Goal: Transaction & Acquisition: Book appointment/travel/reservation

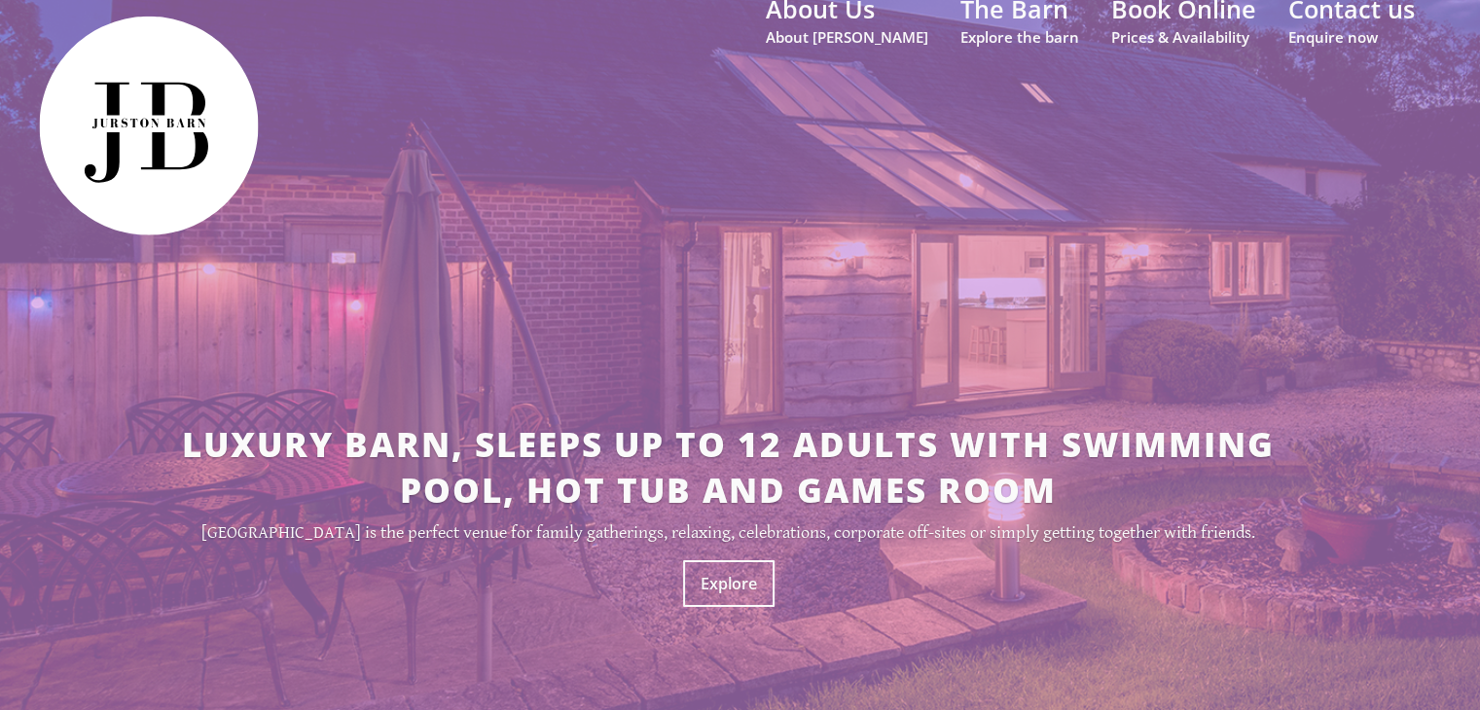
scroll to position [51, 0]
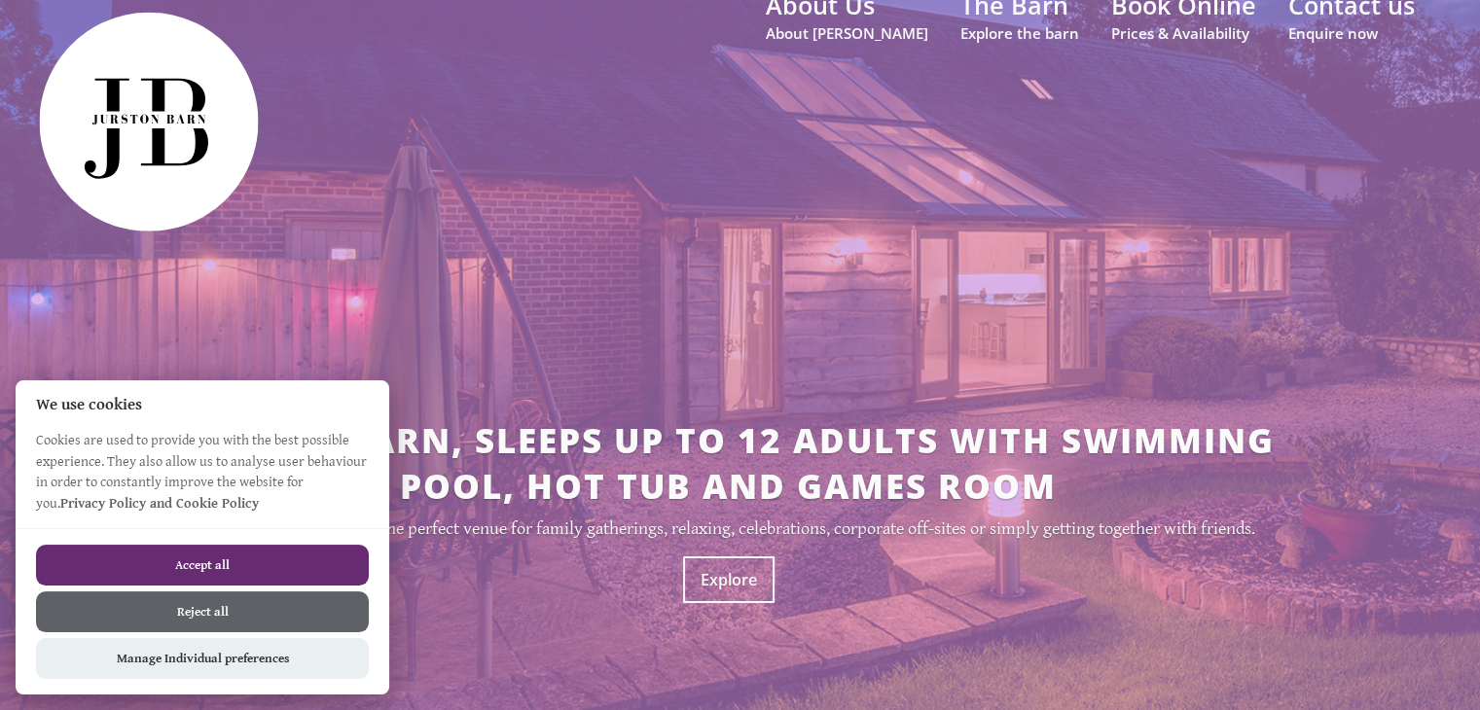
click at [292, 560] on button "Accept all" at bounding box center [202, 565] width 333 height 41
checkbox input "true"
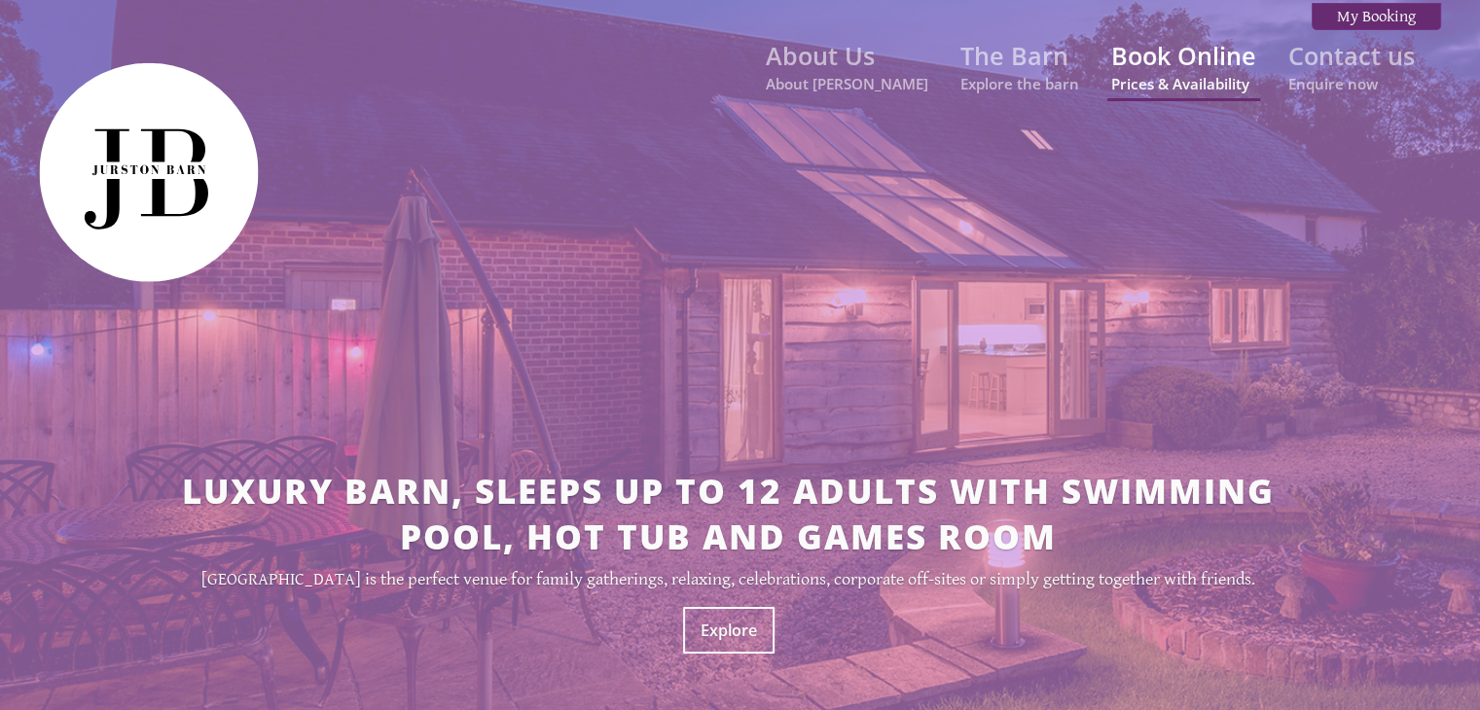
click at [1195, 62] on link "Book Online Prices & Availability" at bounding box center [1183, 66] width 145 height 54
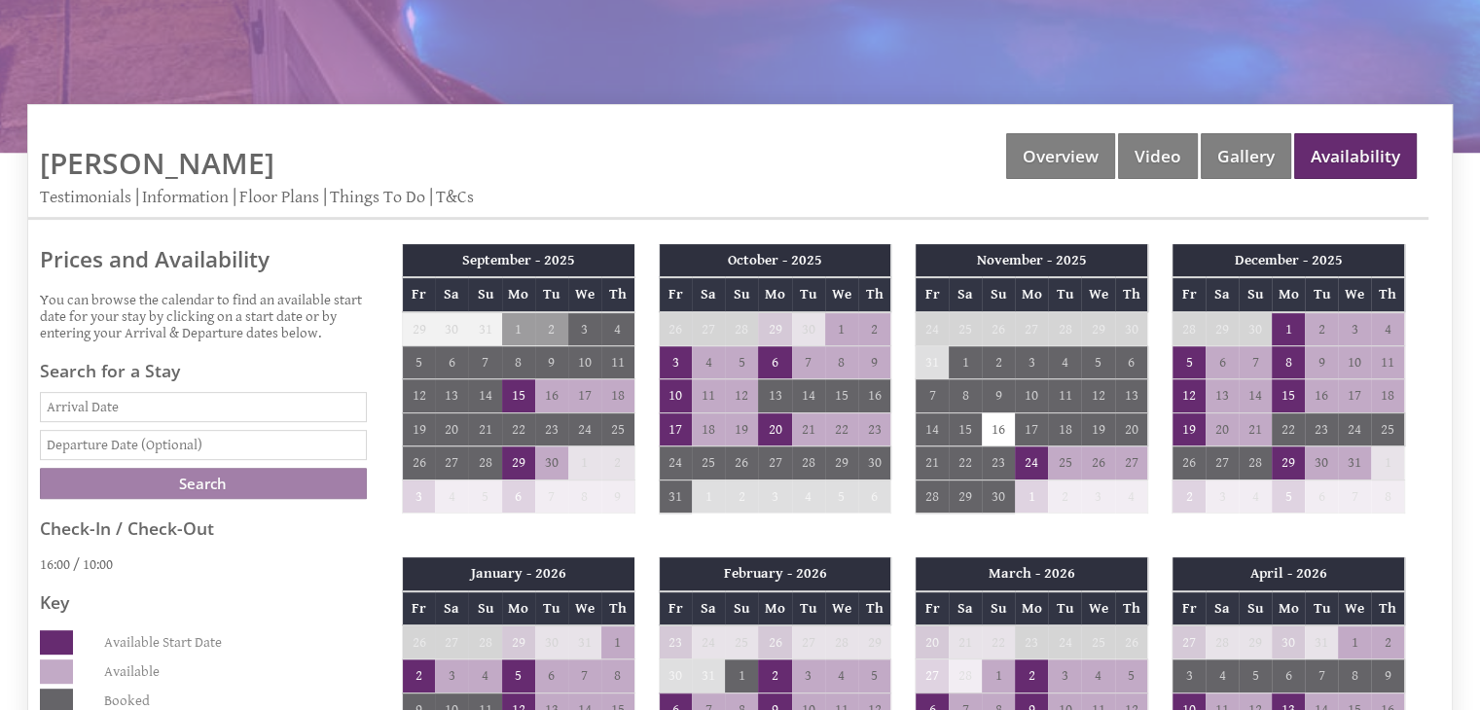
scroll to position [623, 0]
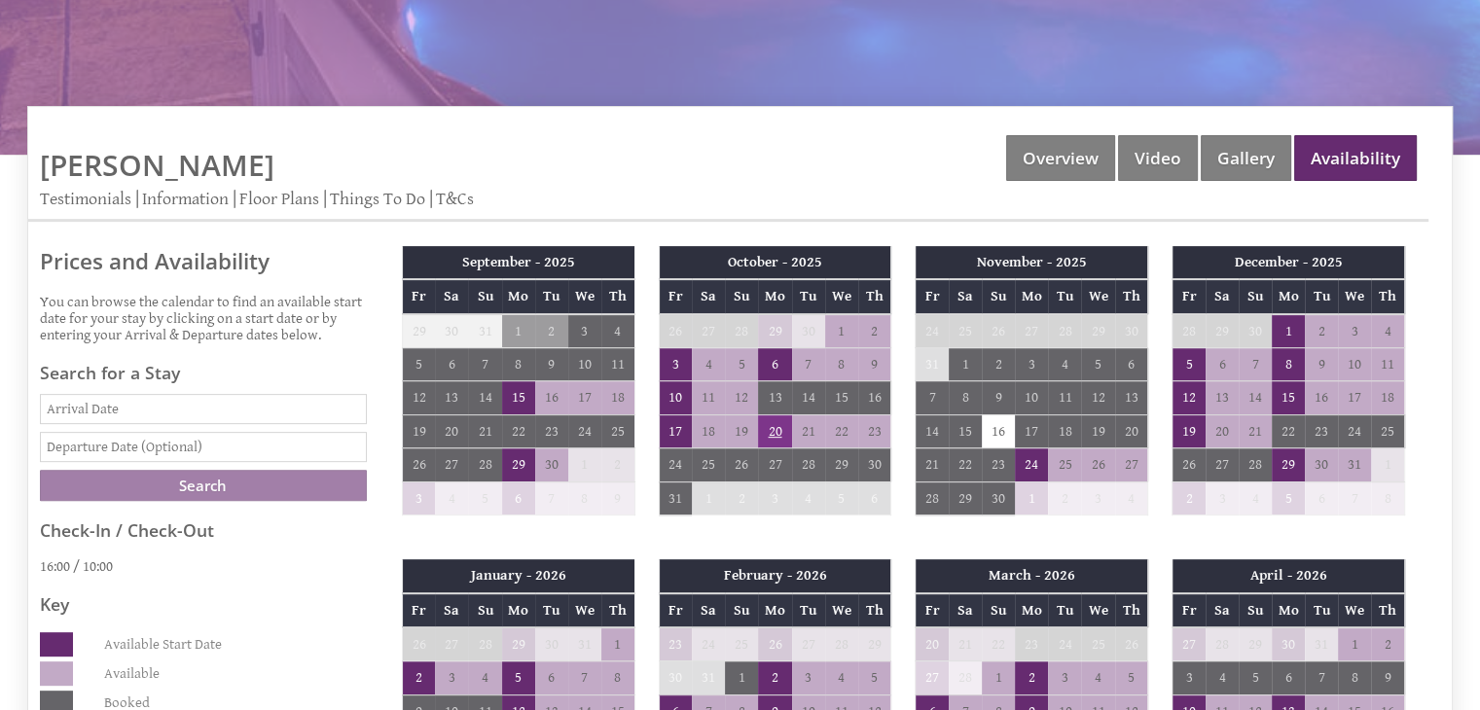
click at [776, 414] on td "20" at bounding box center [774, 430] width 33 height 33
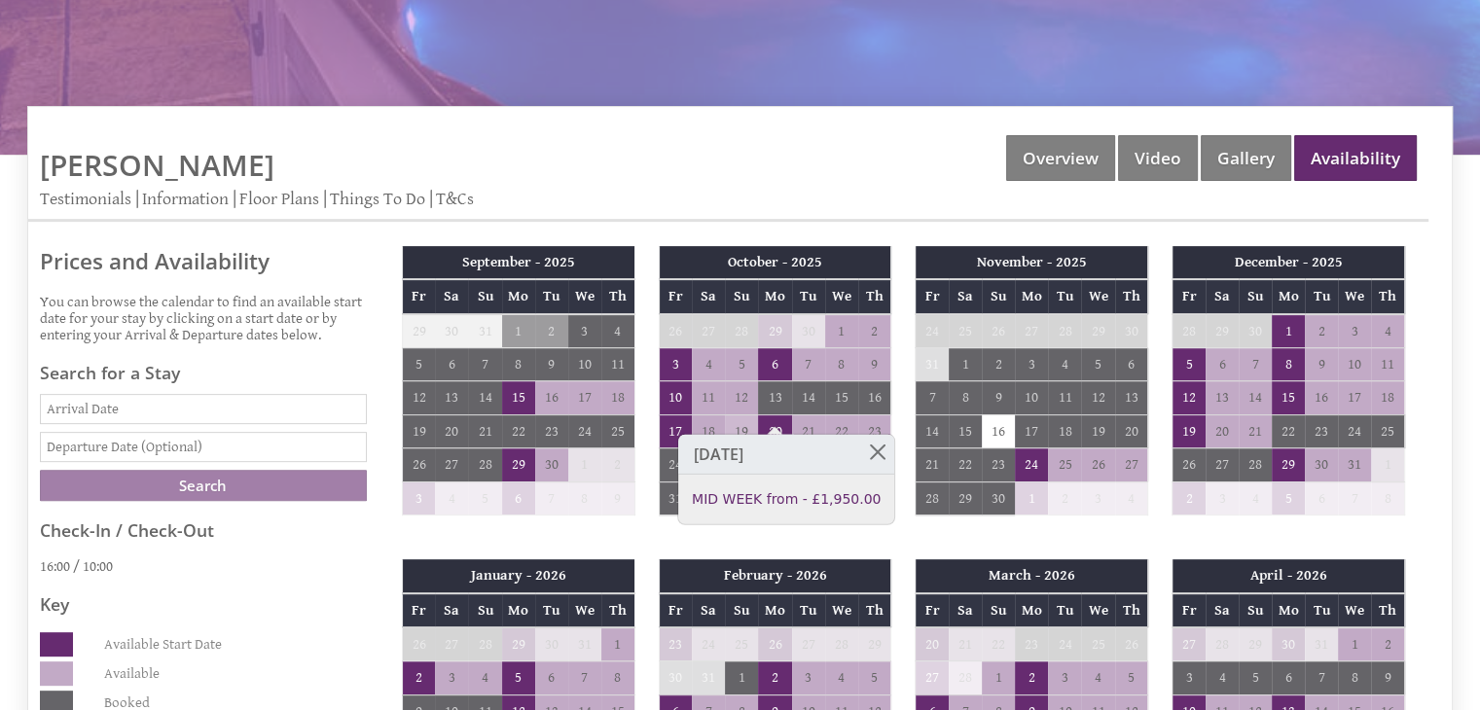
click at [751, 414] on td "19" at bounding box center [741, 430] width 33 height 33
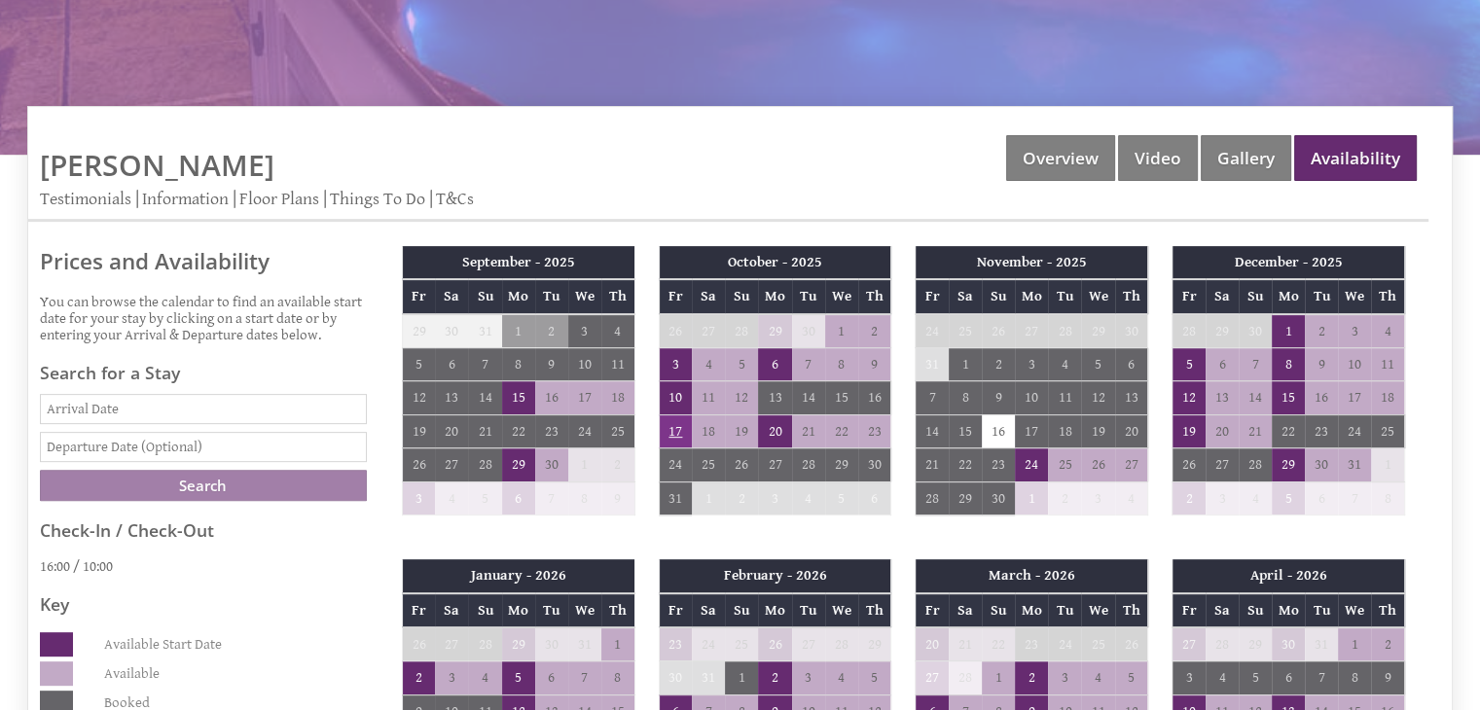
click at [674, 414] on td "17" at bounding box center [675, 430] width 33 height 33
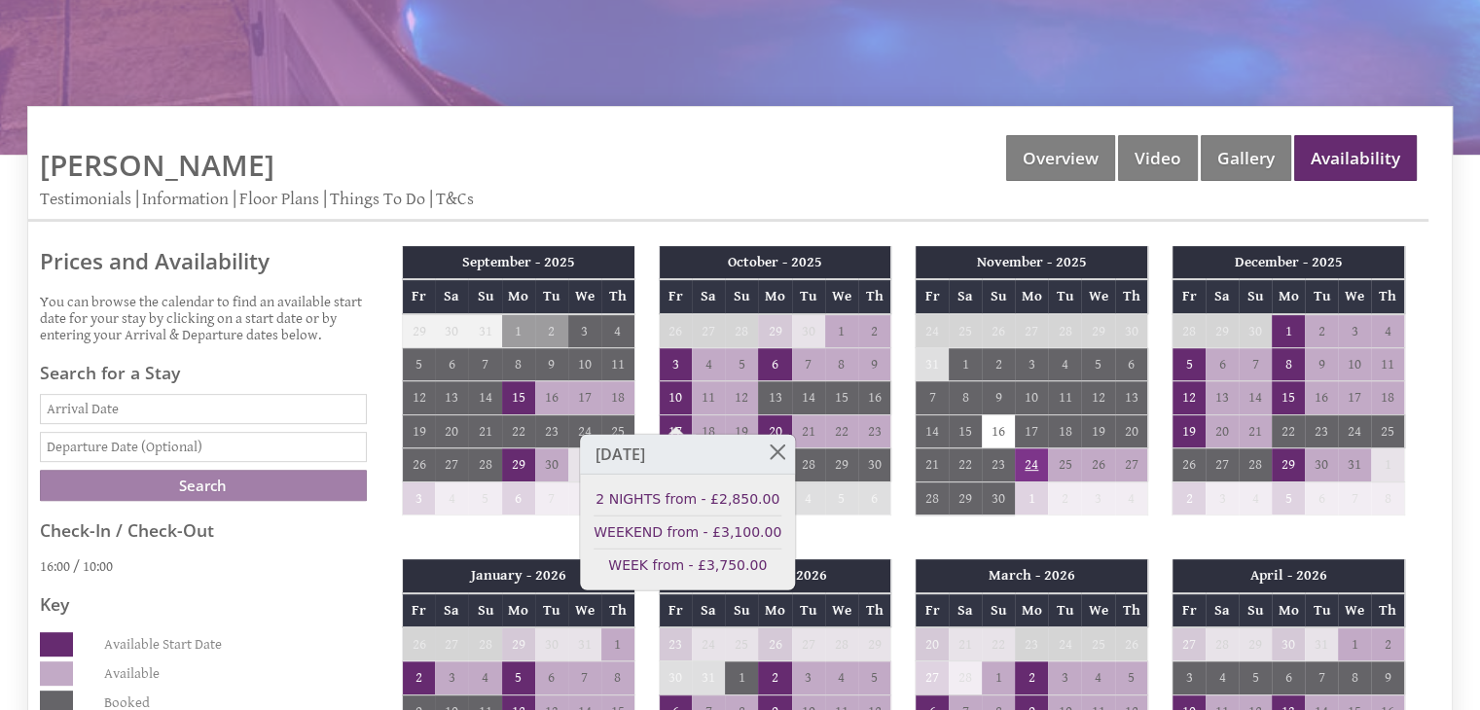
click at [1030, 448] on td "24" at bounding box center [1031, 464] width 33 height 33
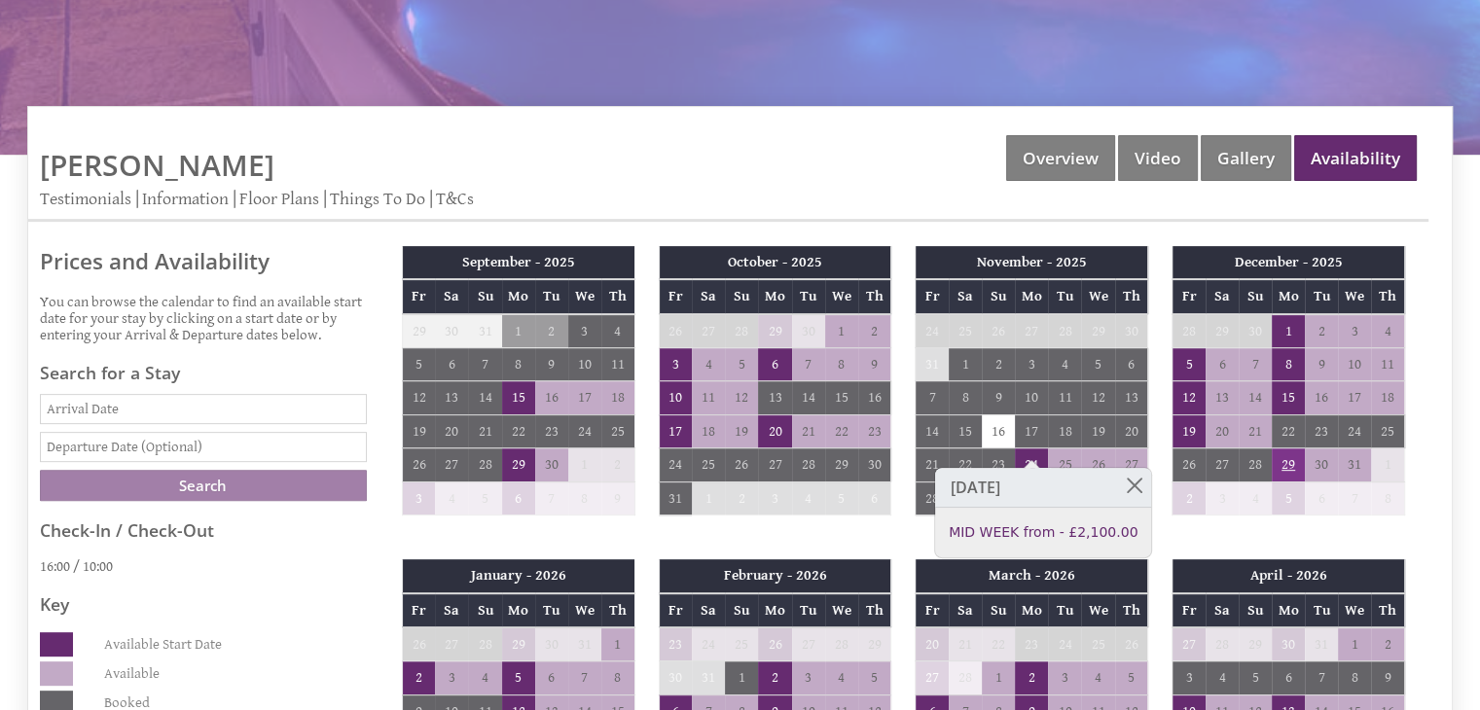
click at [1294, 448] on td "29" at bounding box center [1288, 464] width 33 height 33
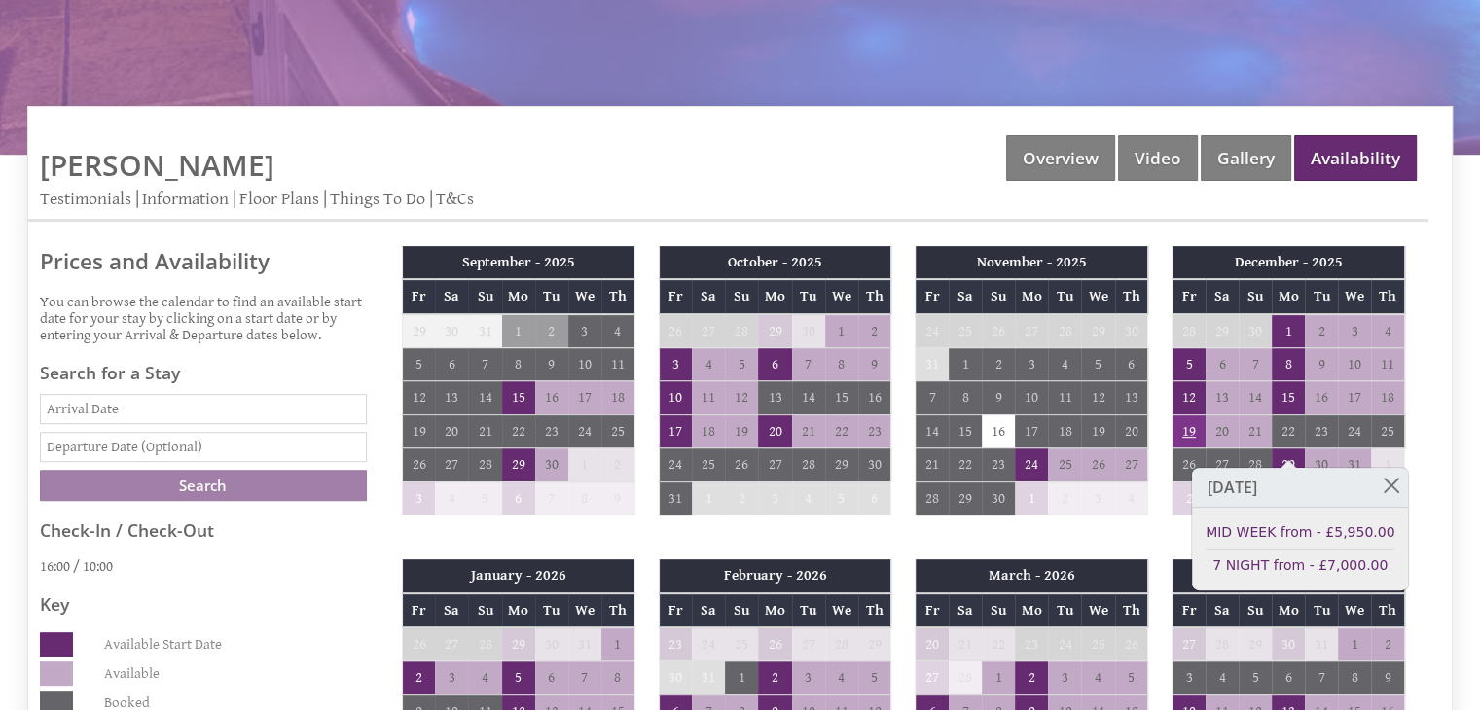
click at [1186, 414] on td "19" at bounding box center [1188, 430] width 33 height 33
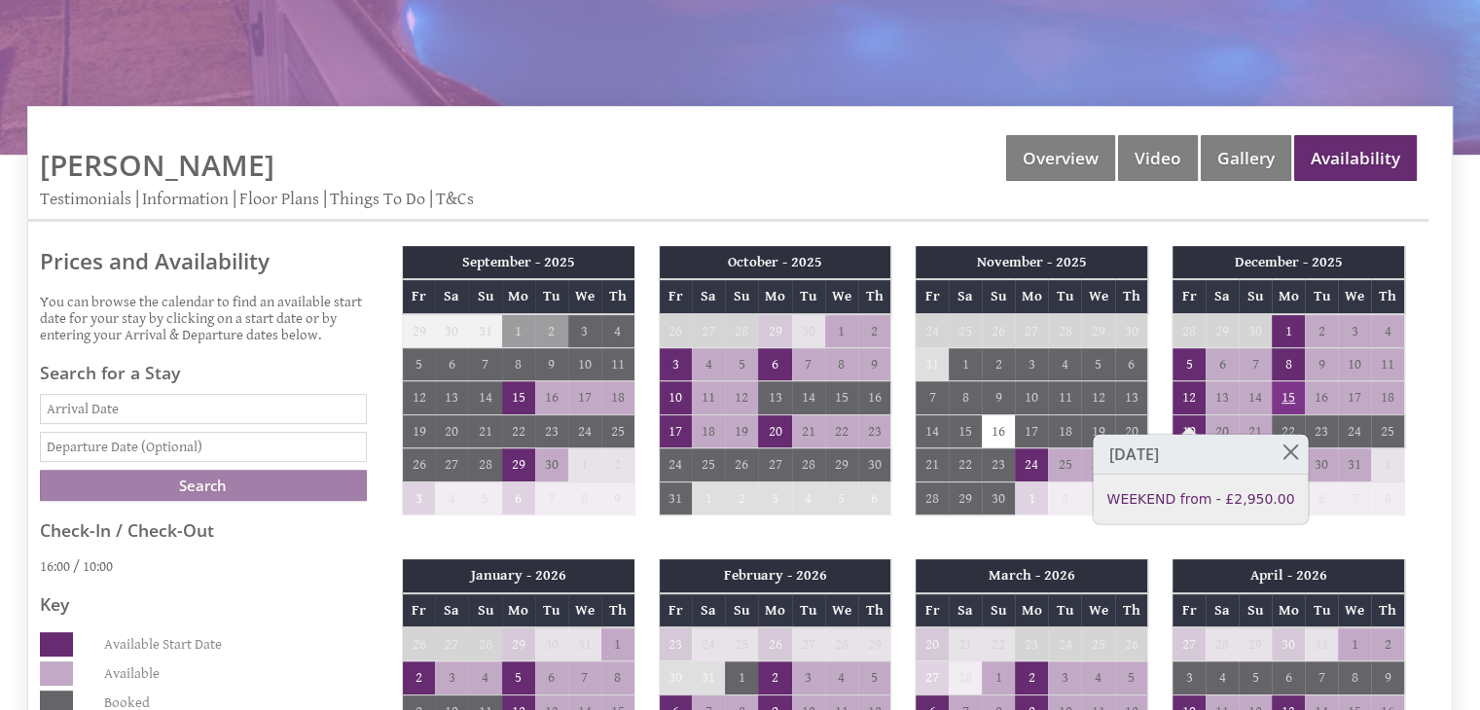
click at [1292, 381] on td "15" at bounding box center [1288, 397] width 33 height 33
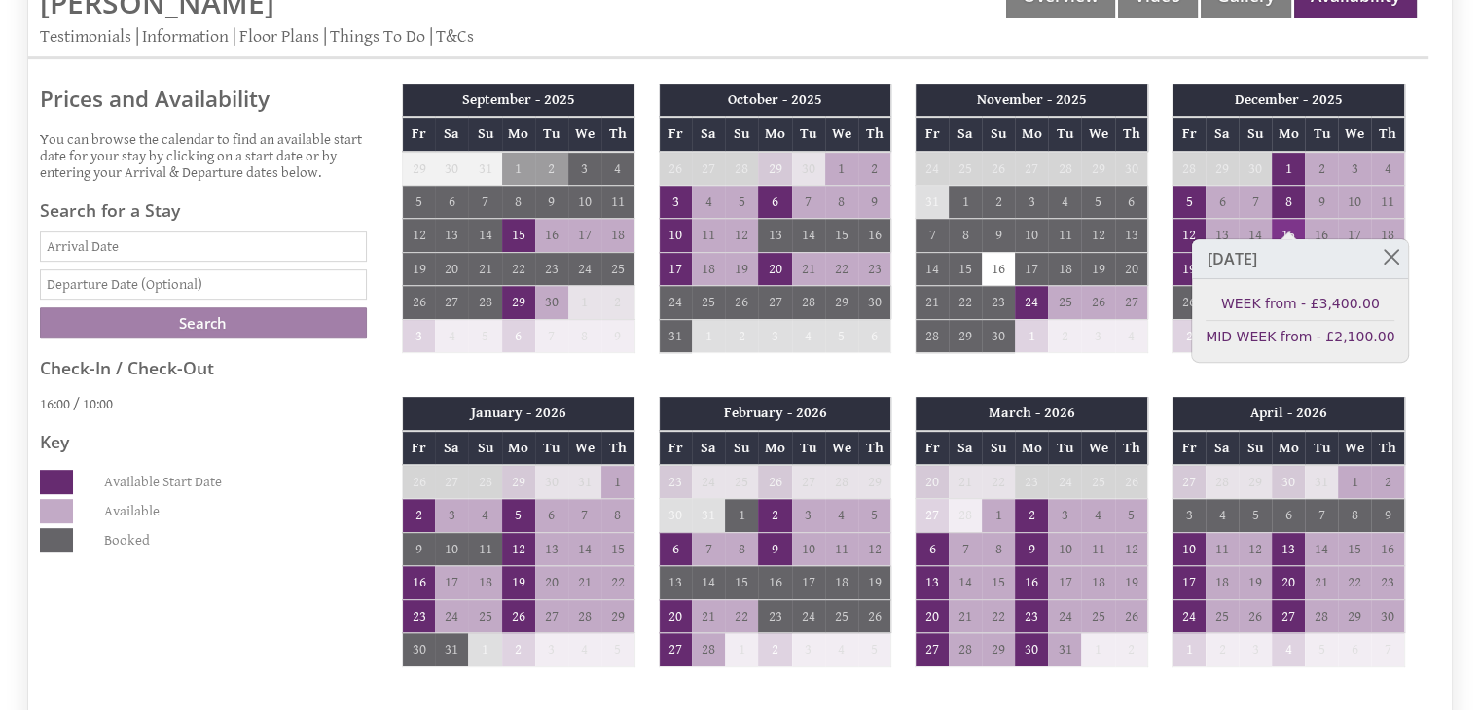
scroll to position [789, 0]
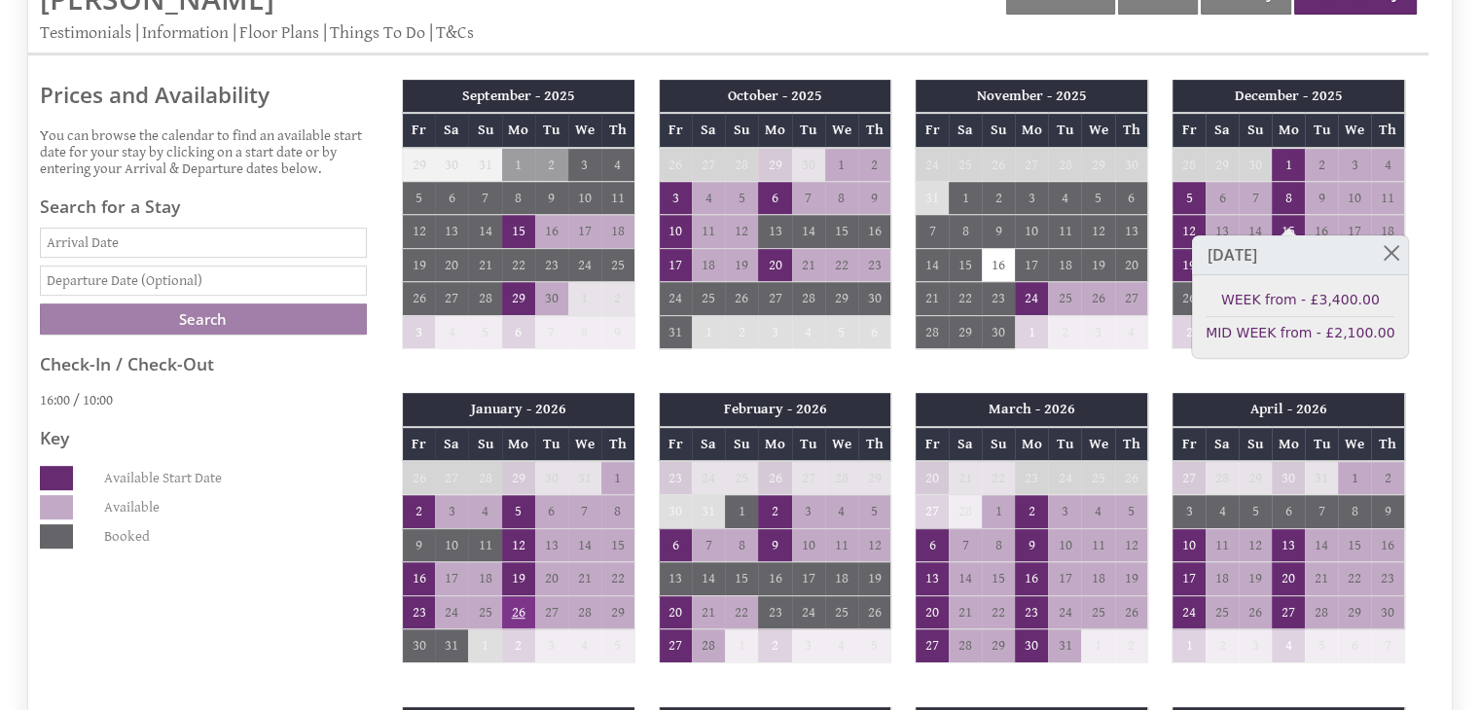
click at [524, 595] on td "26" at bounding box center [518, 611] width 33 height 33
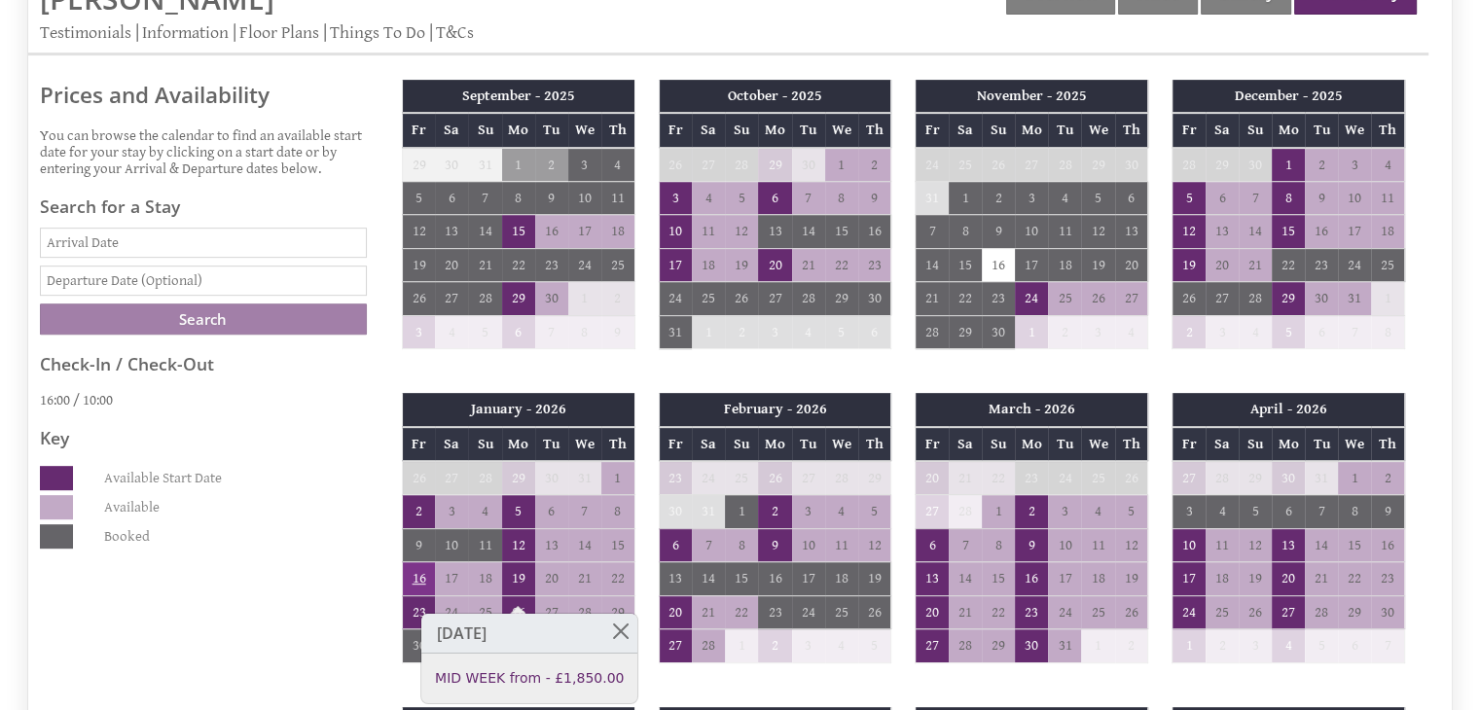
click at [423, 562] on td "16" at bounding box center [418, 578] width 33 height 33
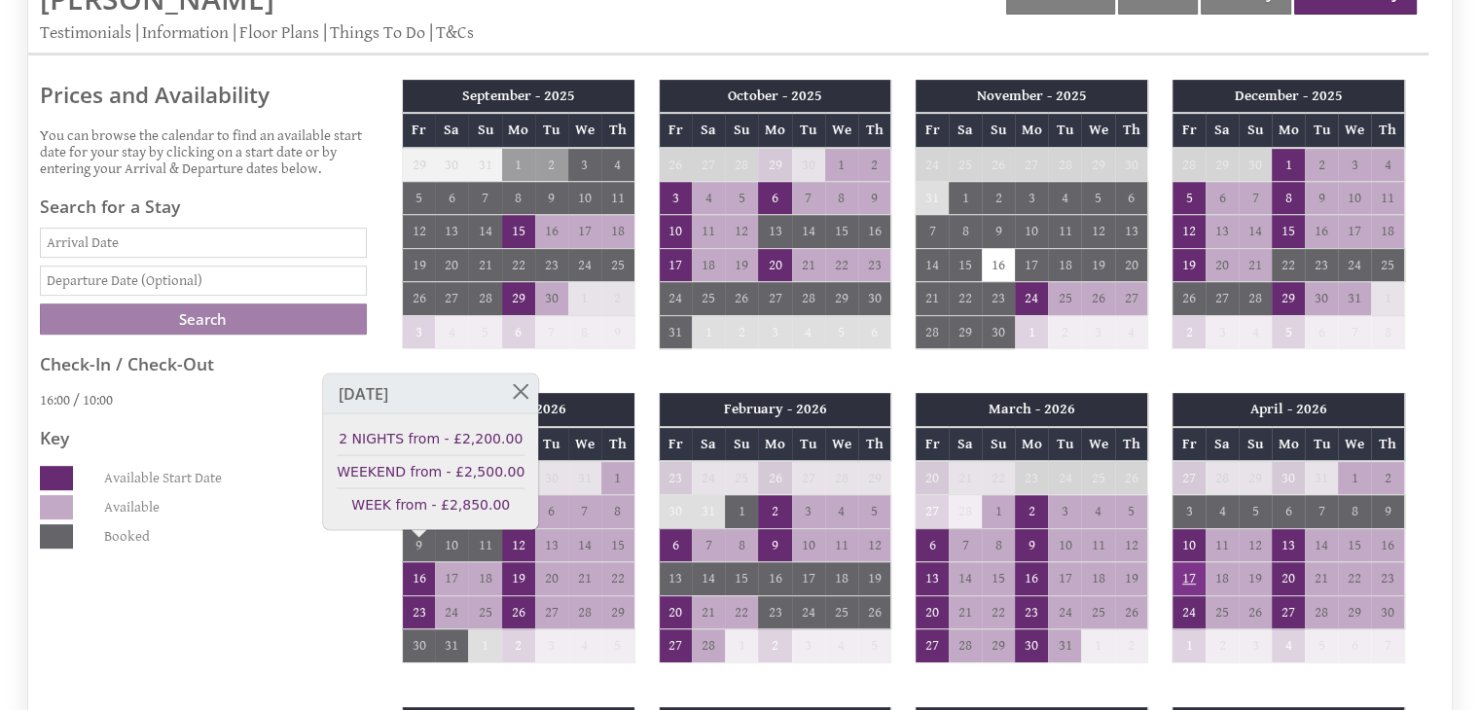
click at [1188, 562] on td "17" at bounding box center [1188, 578] width 33 height 33
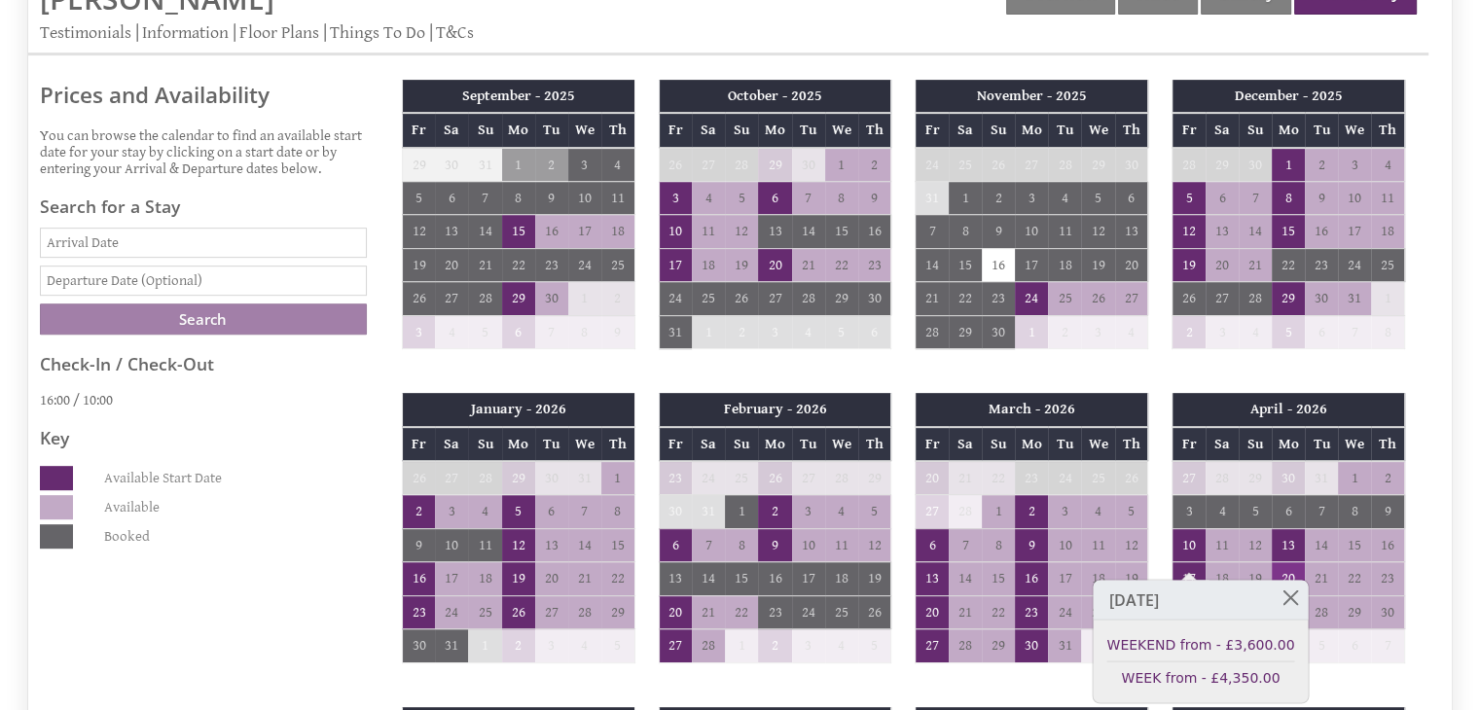
click at [1292, 562] on td "20" at bounding box center [1288, 578] width 33 height 33
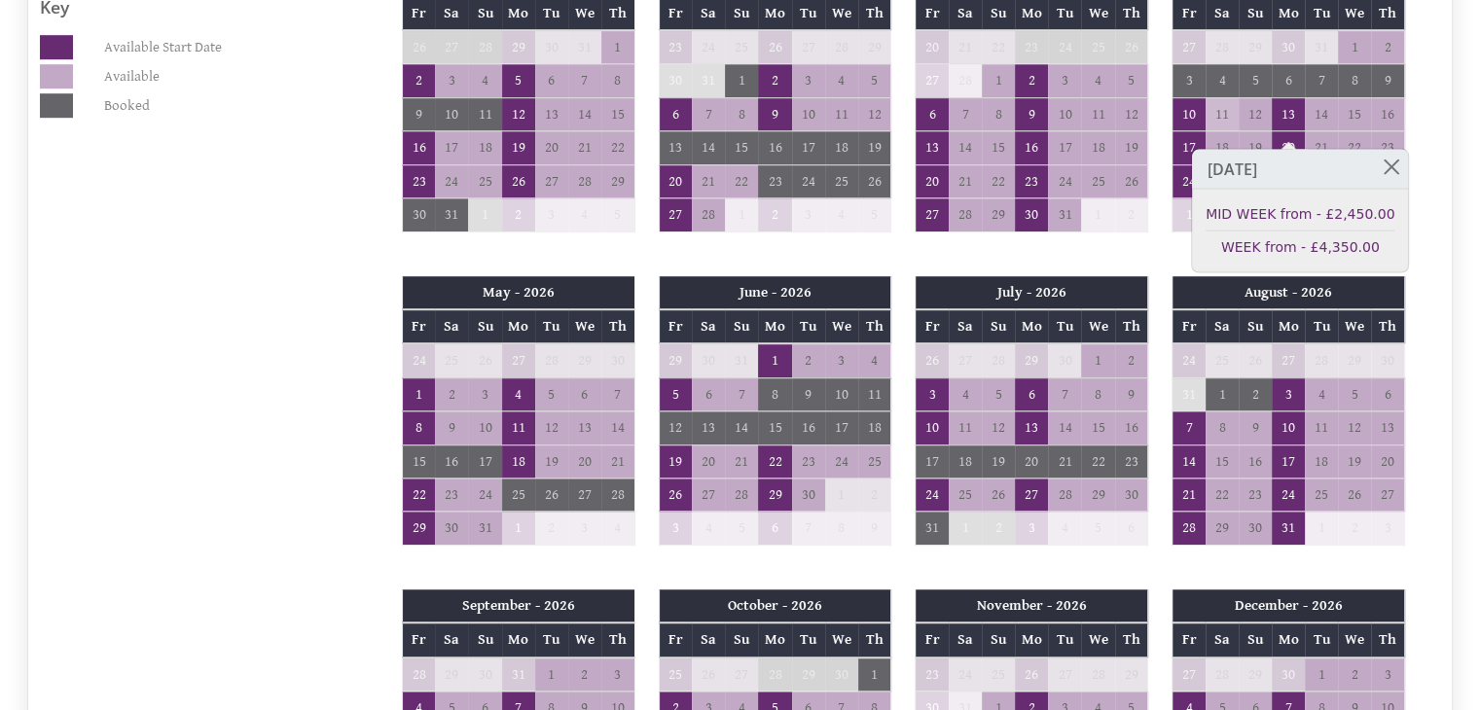
scroll to position [1225, 0]
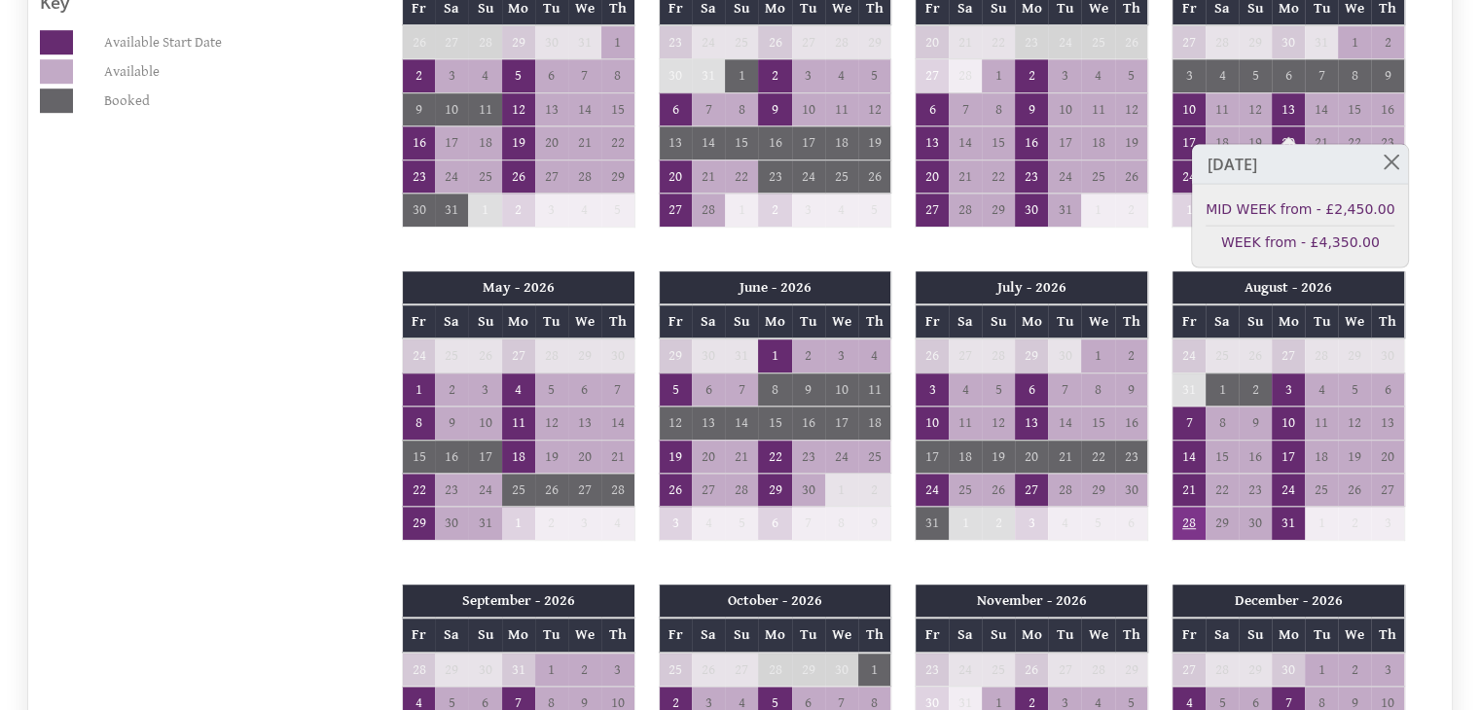
click at [1188, 507] on td "28" at bounding box center [1188, 523] width 33 height 33
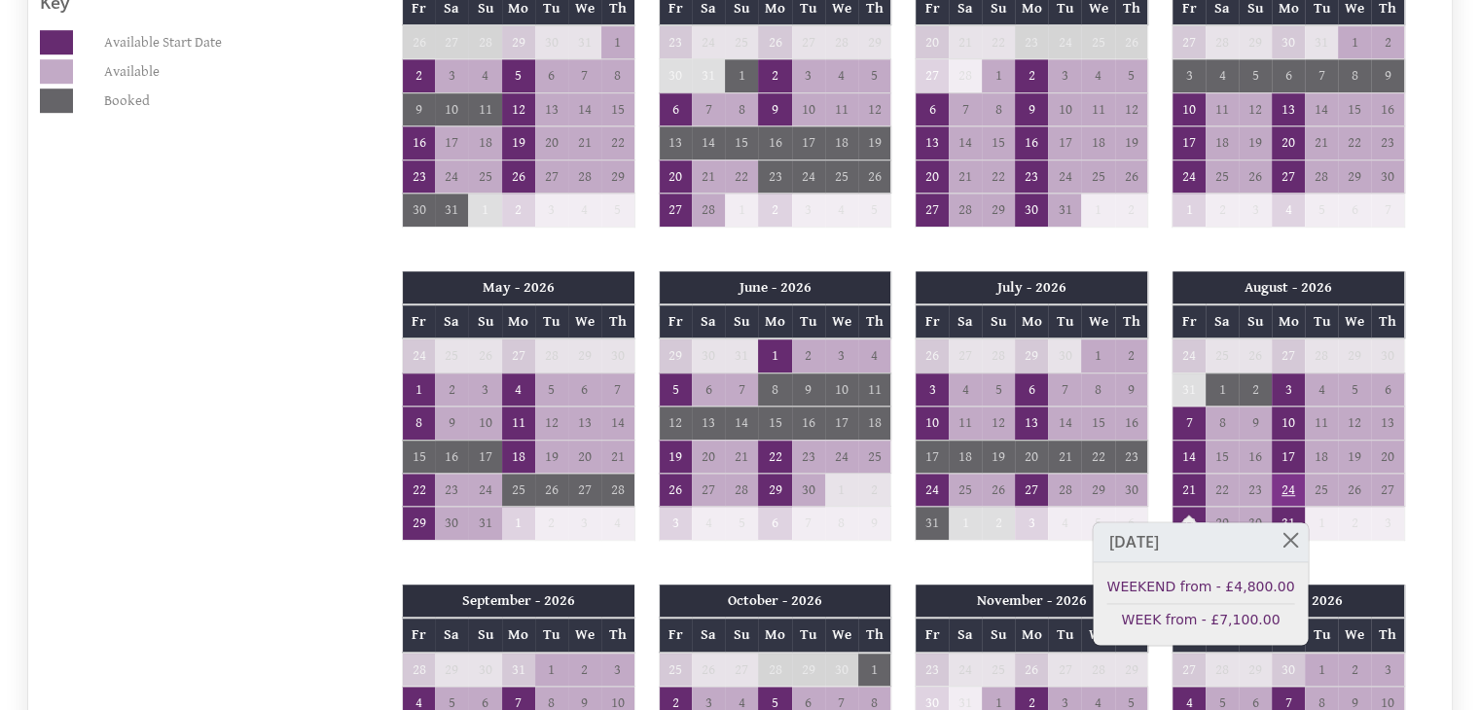
click at [1289, 474] on td "24" at bounding box center [1288, 490] width 33 height 33
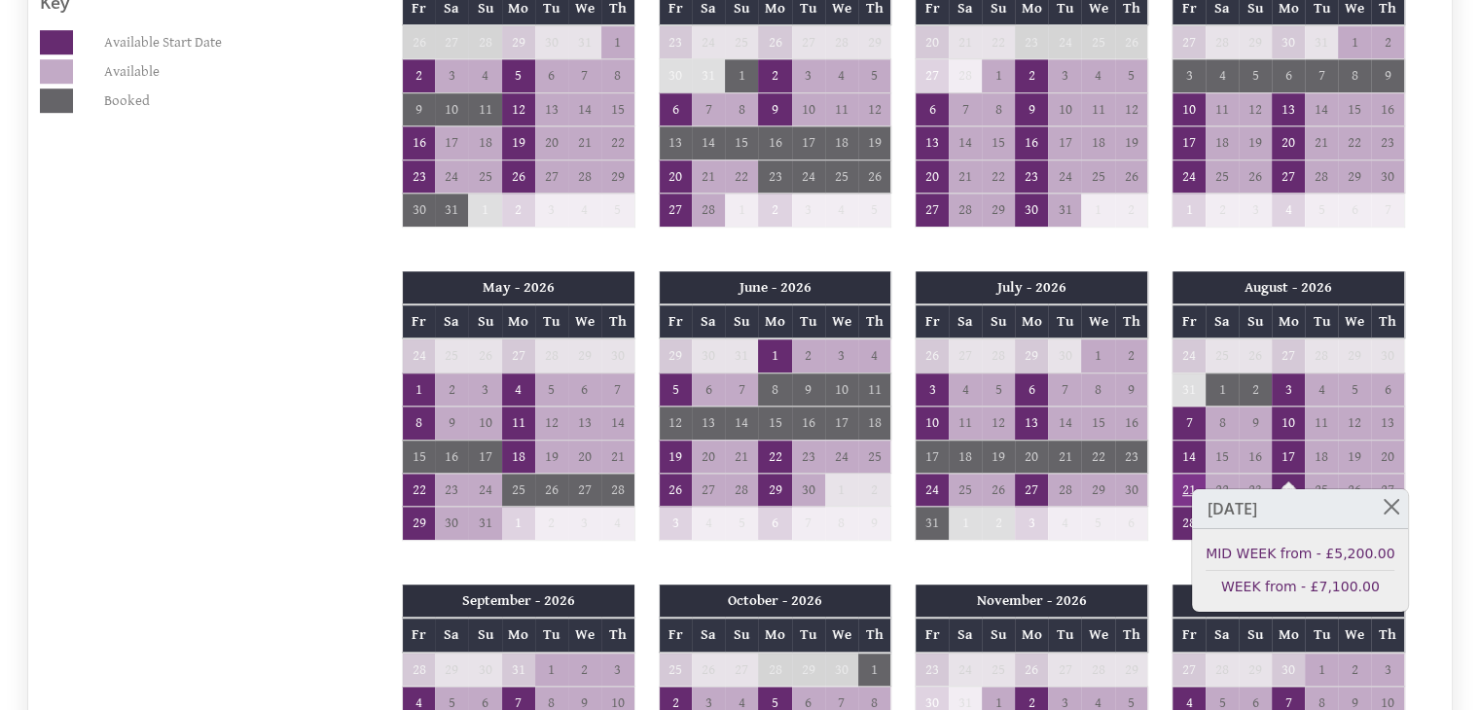
click at [1187, 474] on td "21" at bounding box center [1188, 490] width 33 height 33
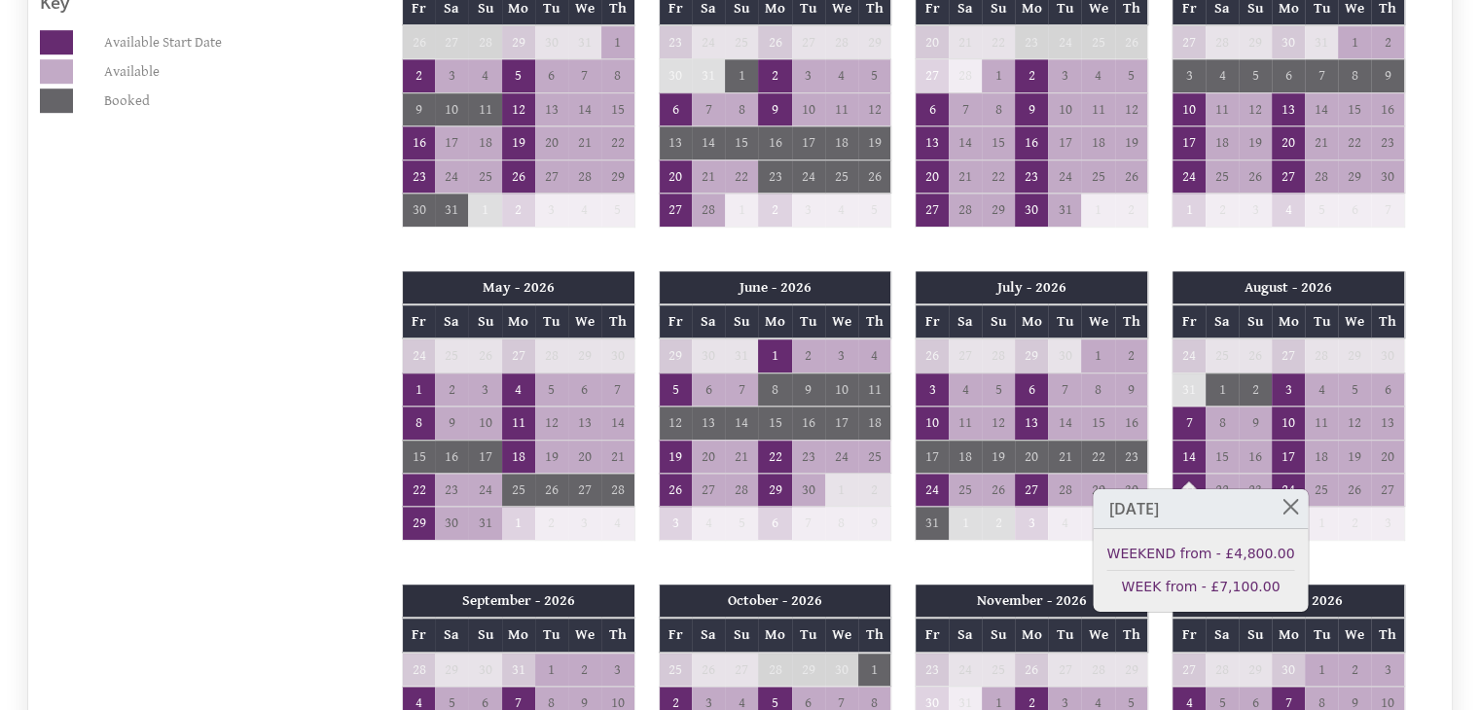
click at [1305, 524] on div "August - 2026 Fr Sa Su Mo Tu We Th 24 25 26 27 28 29 30 31 1 2 3 4 5 6 7 8" at bounding box center [1288, 415] width 257 height 289
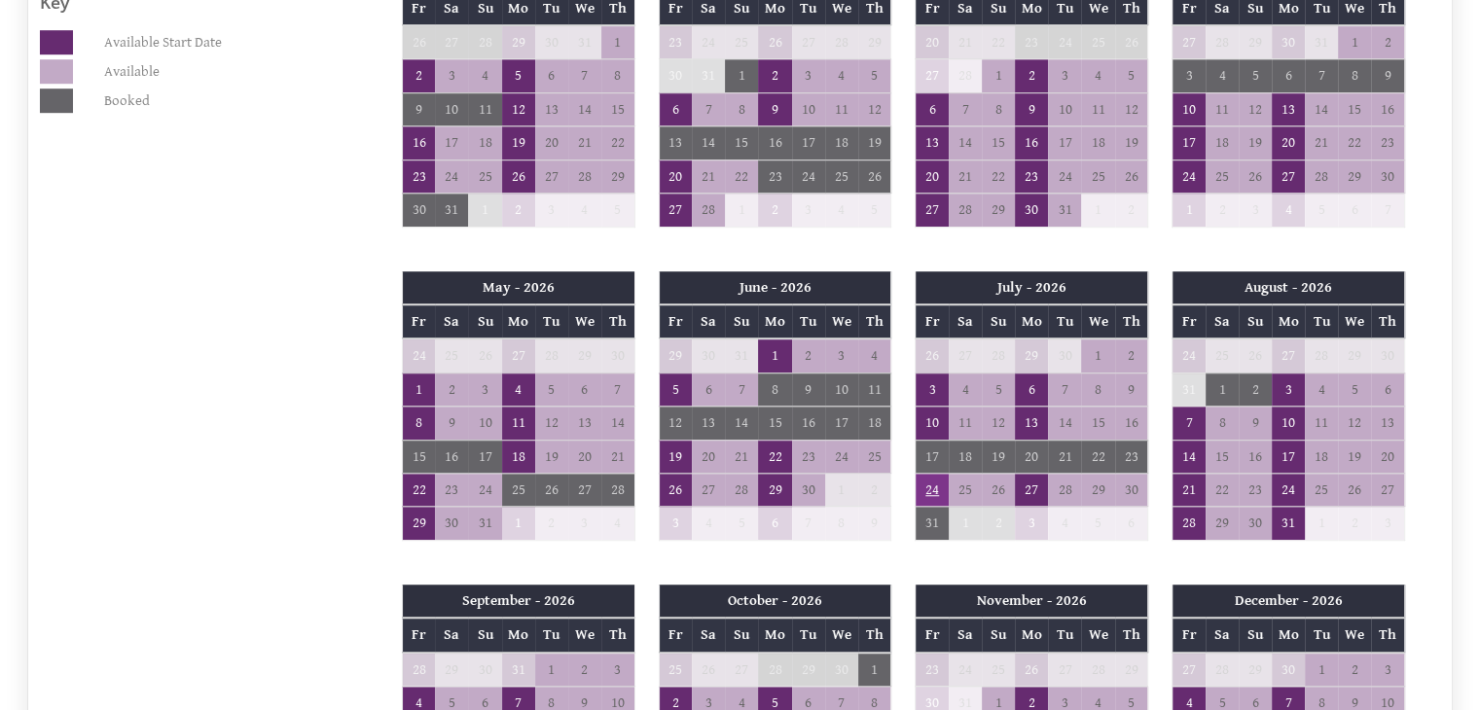
click at [929, 474] on td "24" at bounding box center [931, 490] width 33 height 33
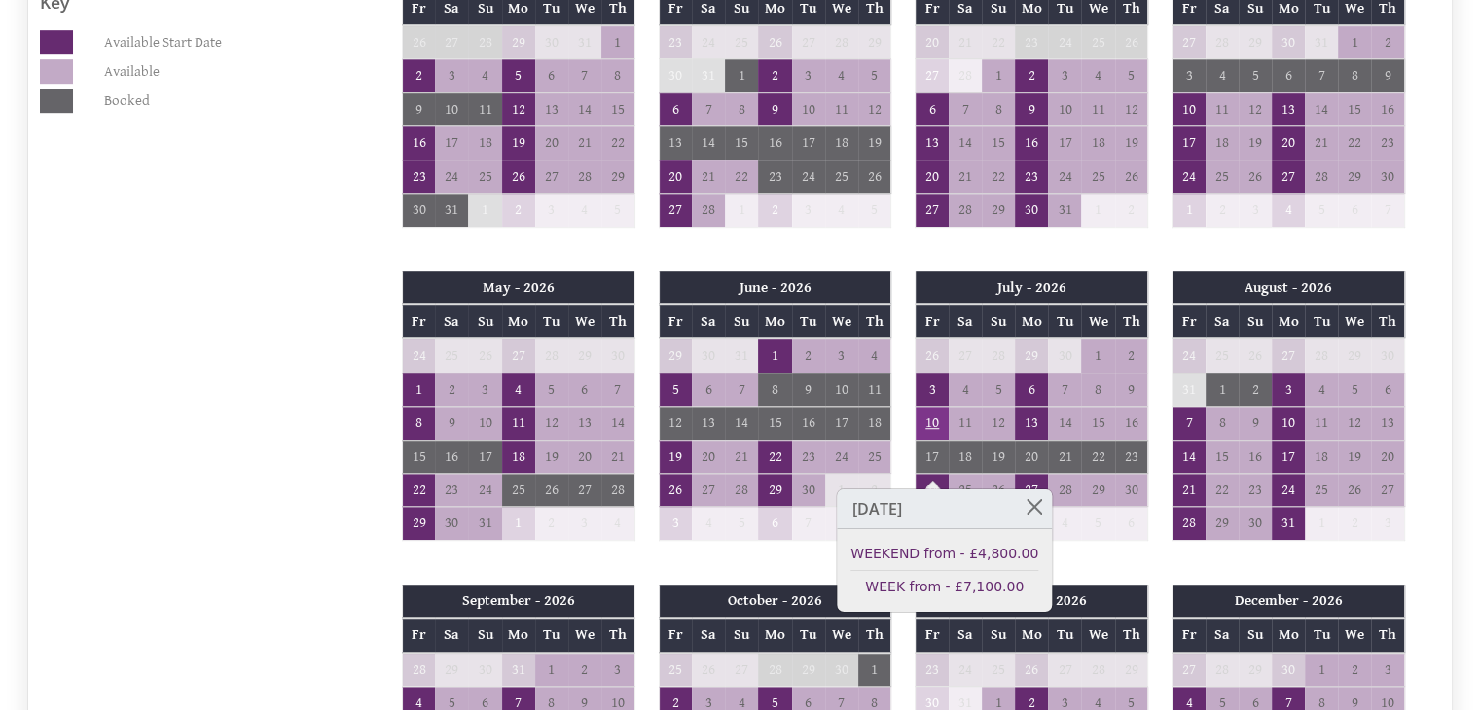
click at [933, 407] on td "10" at bounding box center [931, 423] width 33 height 33
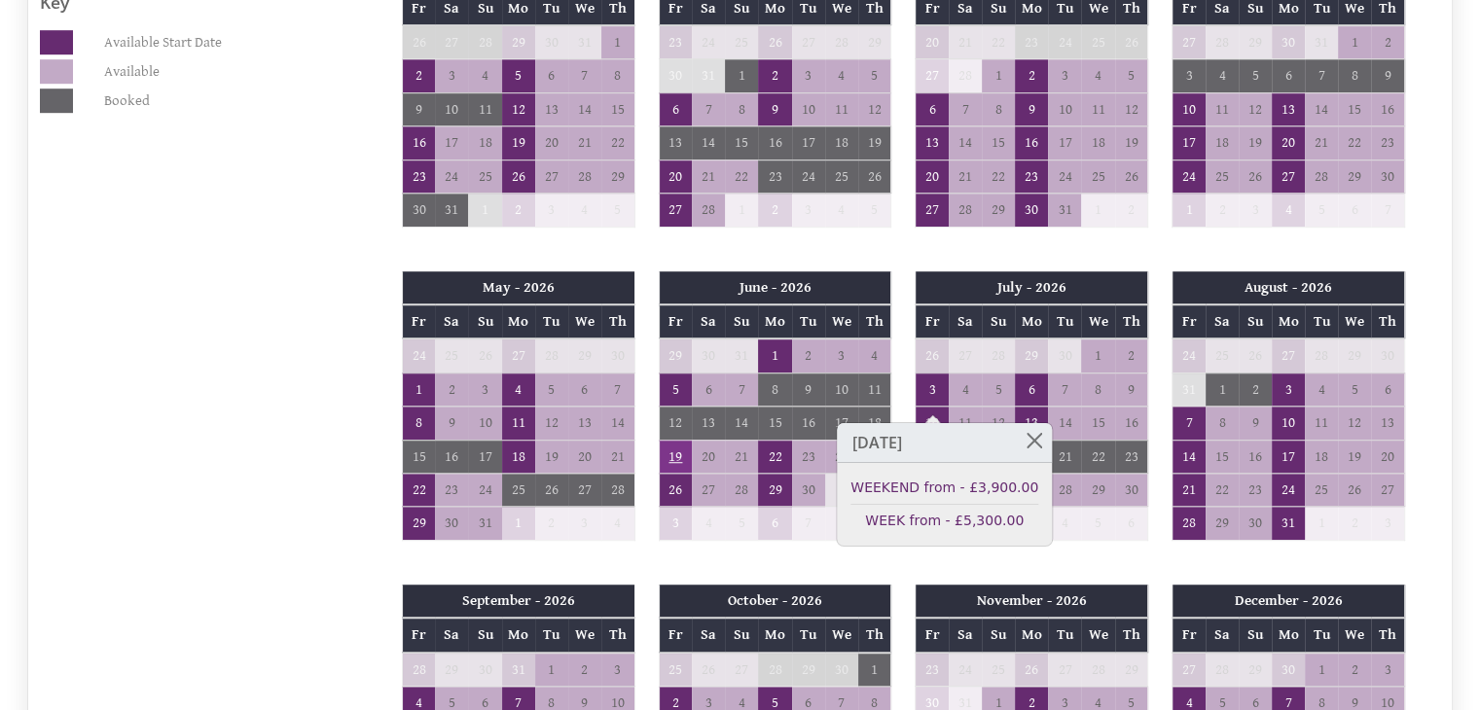
click at [681, 440] on td "19" at bounding box center [675, 456] width 33 height 33
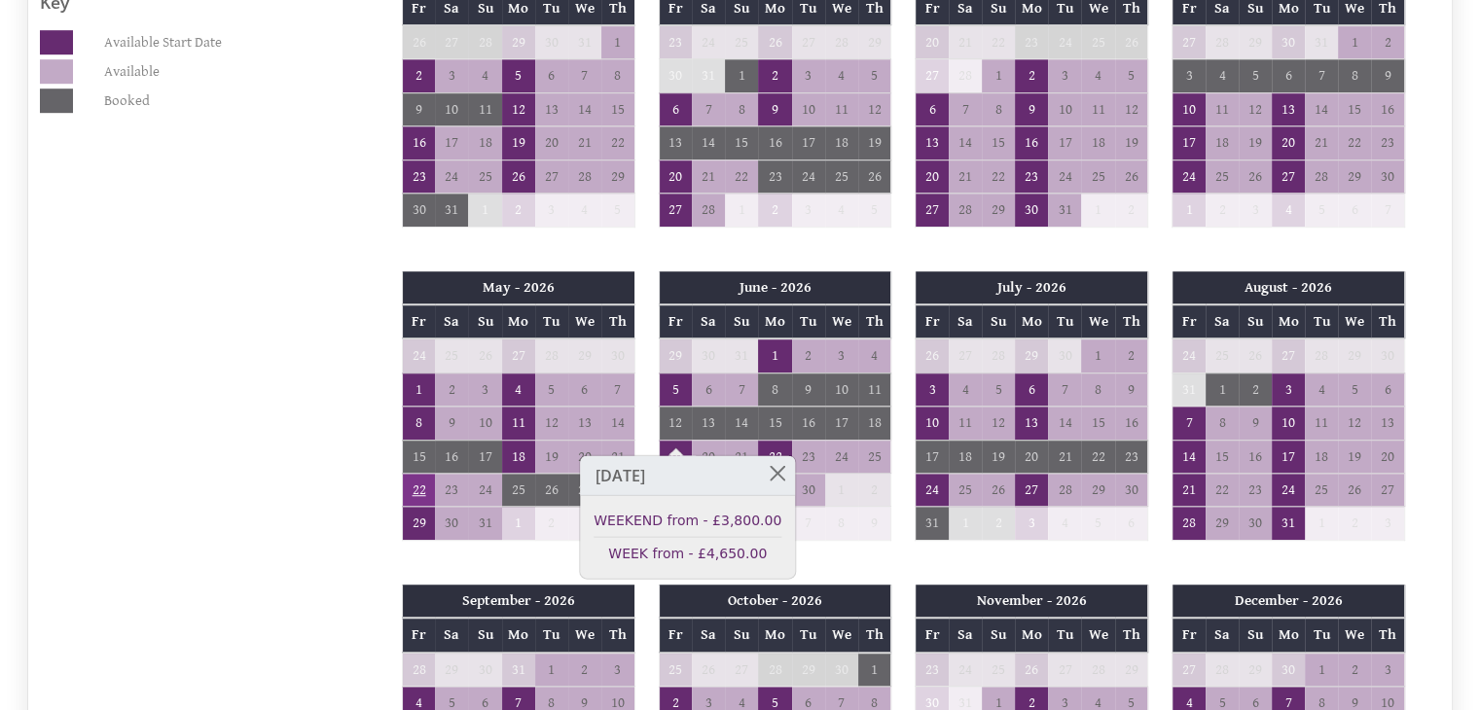
click at [417, 474] on td "22" at bounding box center [418, 490] width 33 height 33
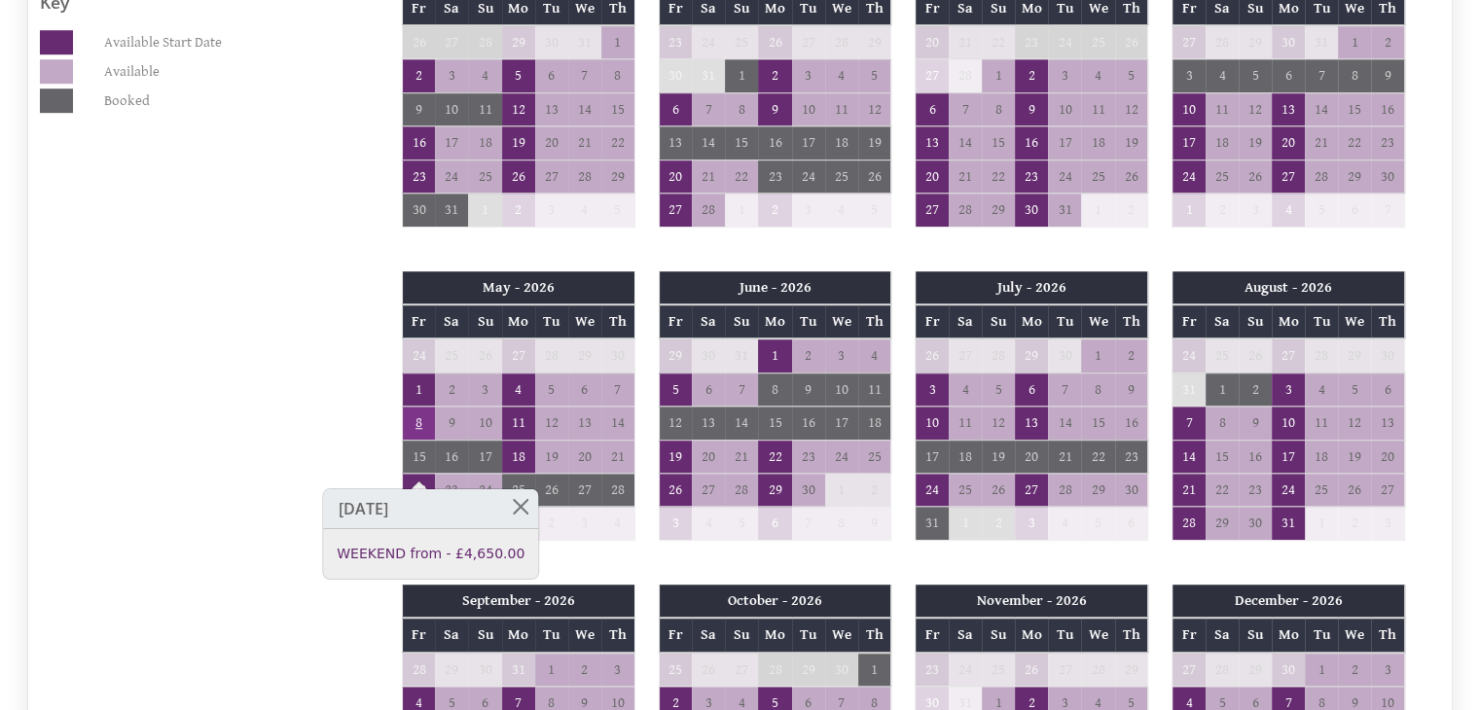
click at [424, 407] on td "8" at bounding box center [418, 423] width 33 height 33
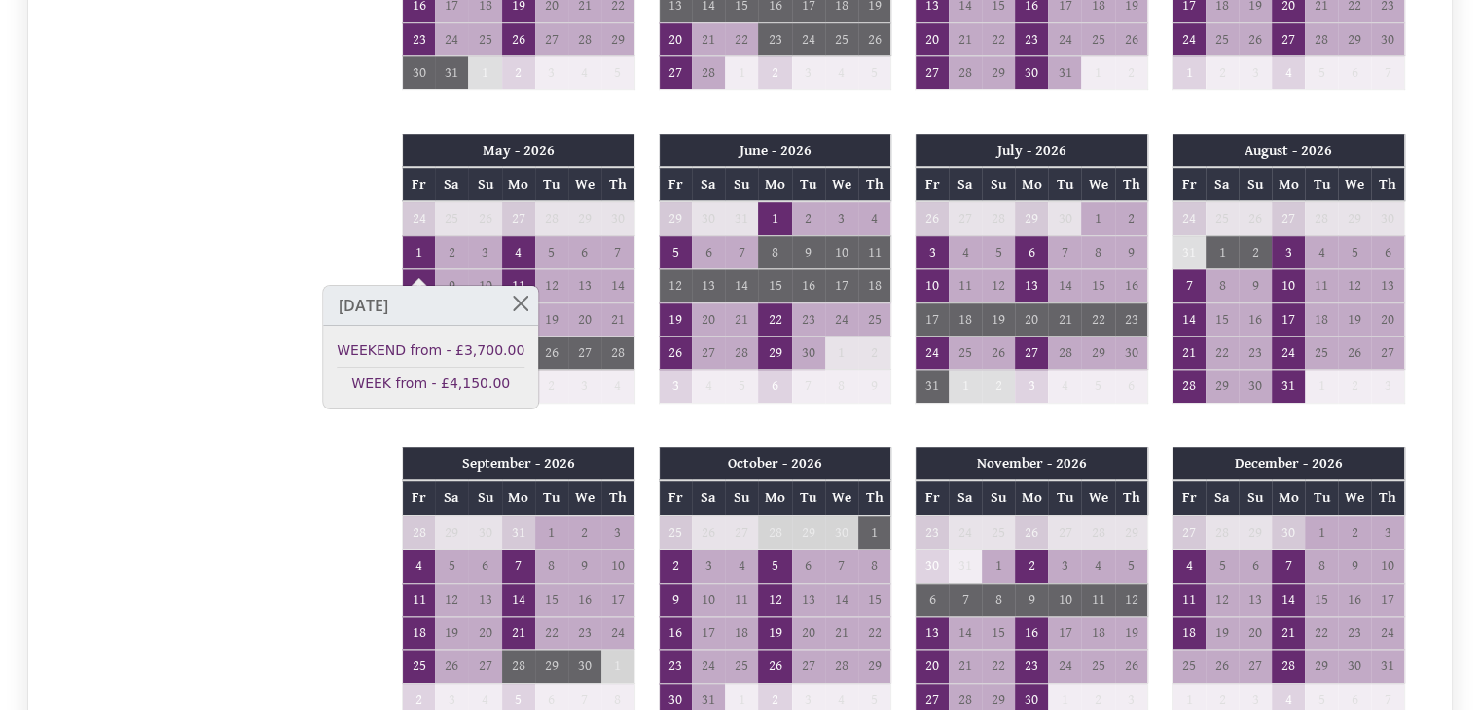
scroll to position [1370, 0]
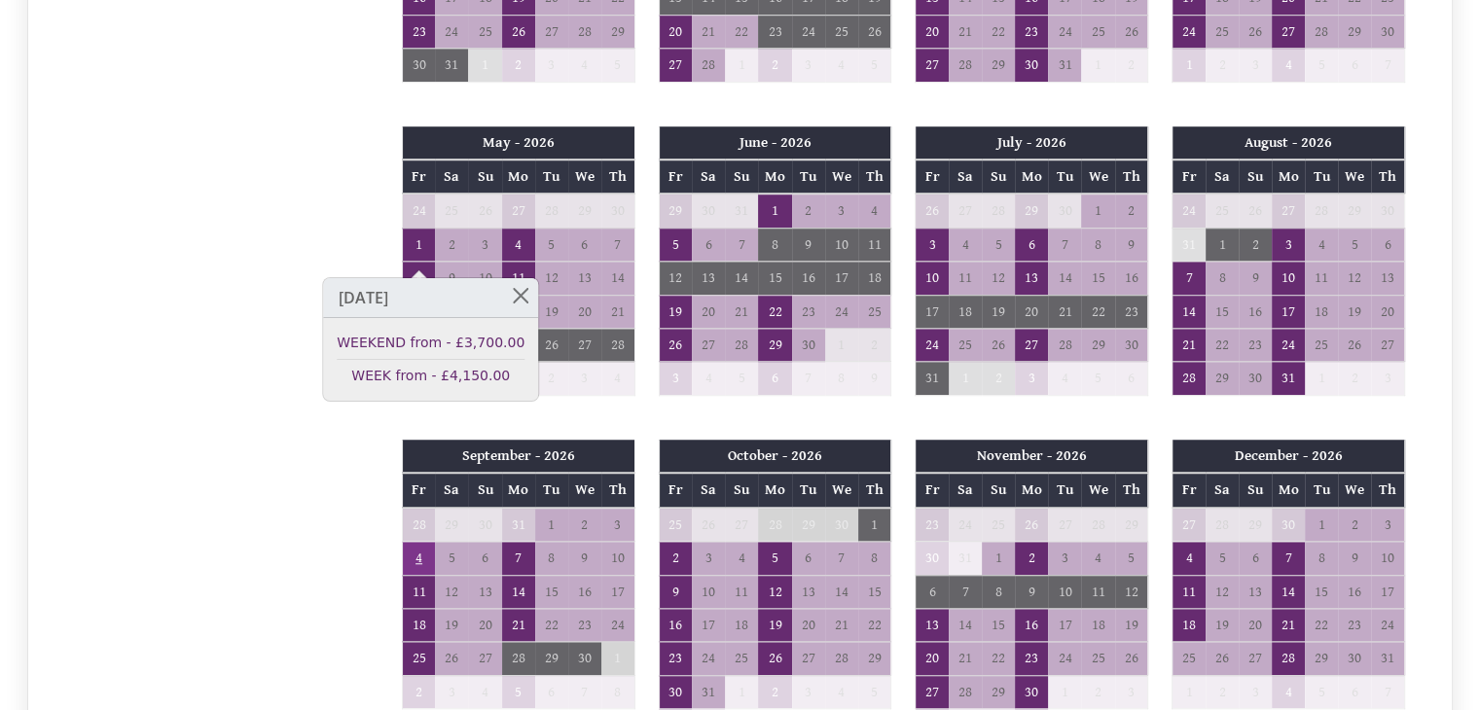
click at [418, 542] on td "4" at bounding box center [418, 558] width 33 height 33
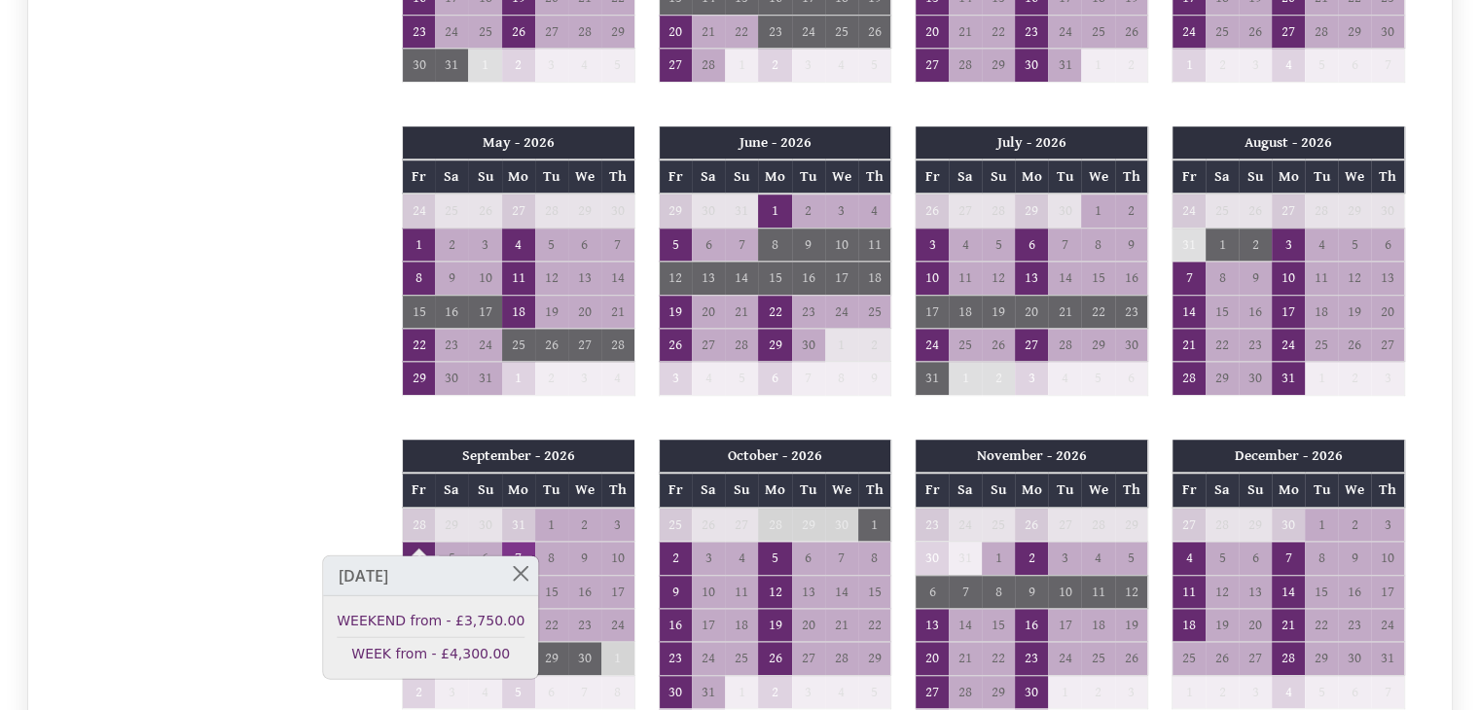
click at [527, 542] on td "7" at bounding box center [518, 558] width 33 height 33
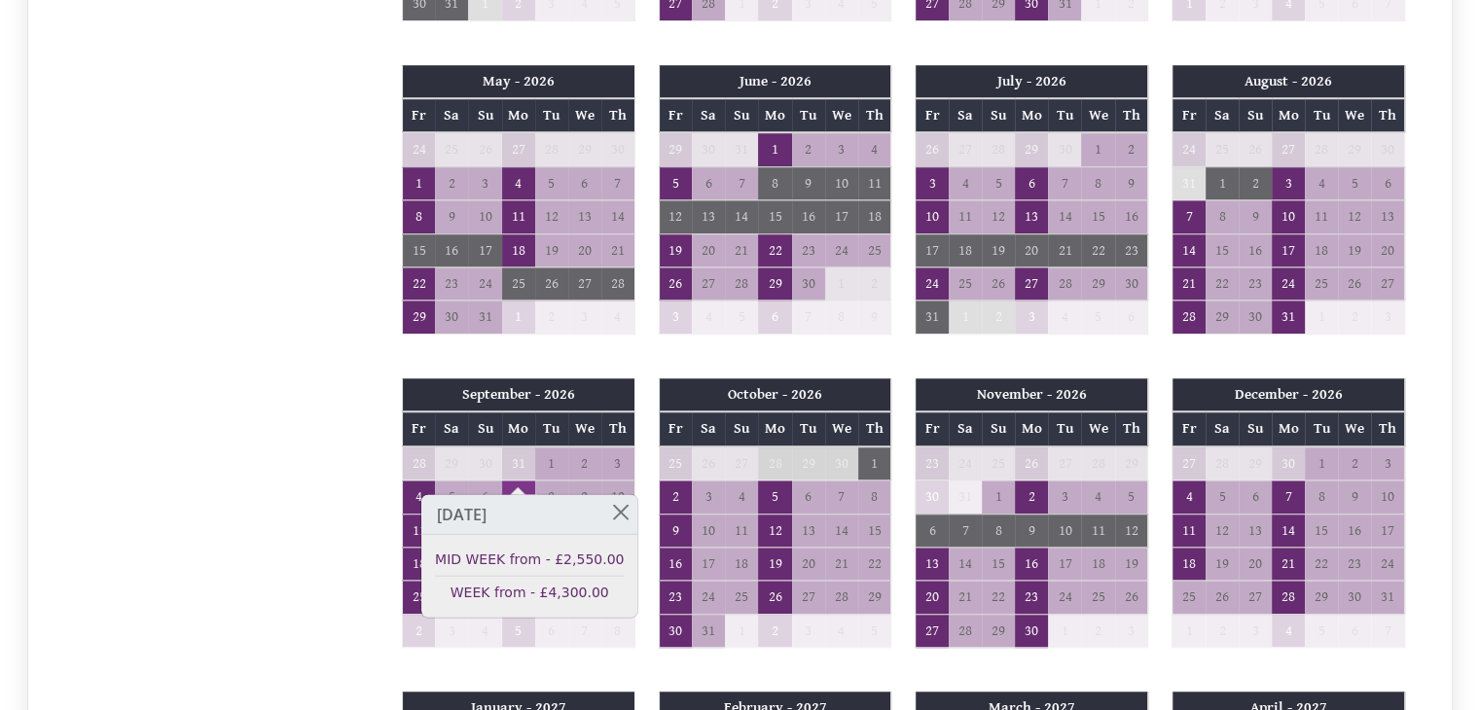
scroll to position [1432, 0]
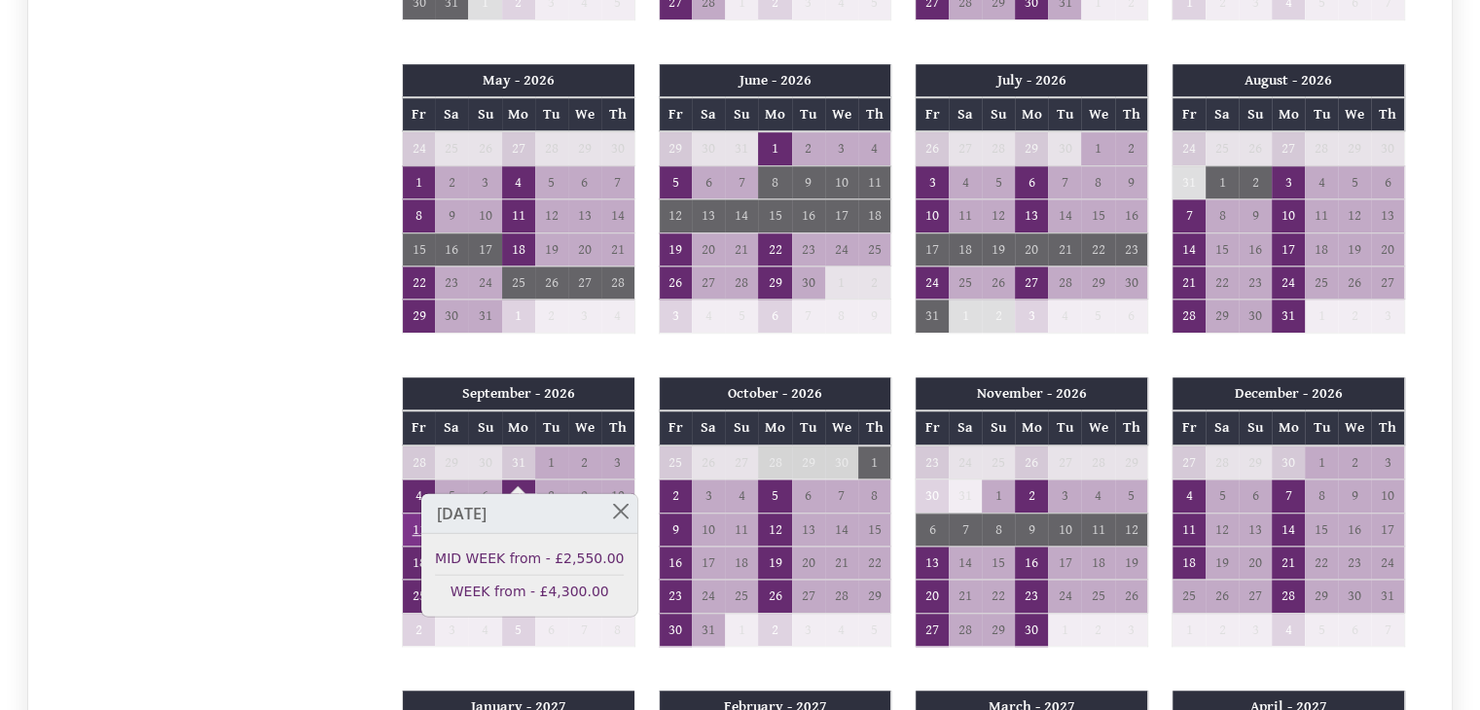
click at [413, 513] on td "11" at bounding box center [418, 529] width 33 height 33
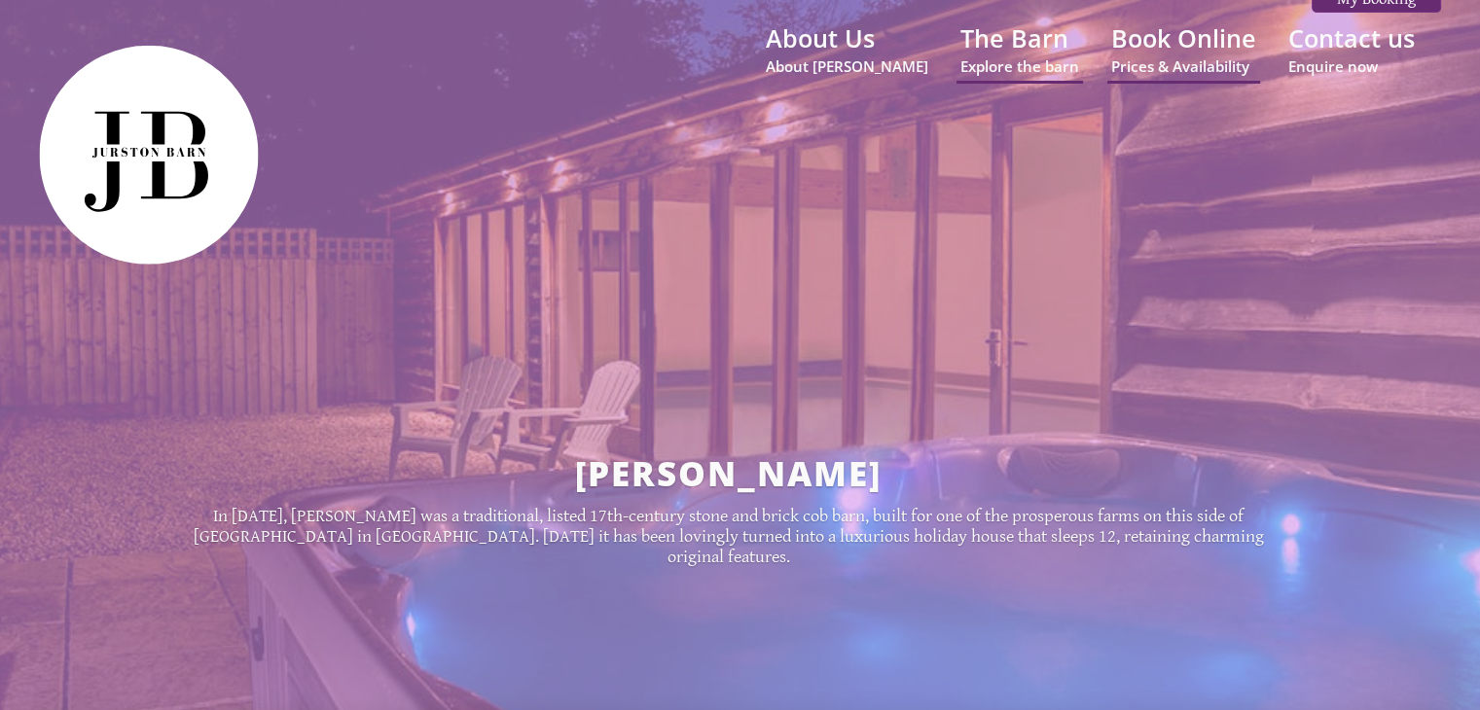
scroll to position [0, 0]
